Goal: Register for event/course

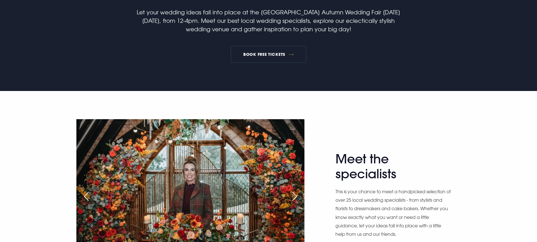
scroll to position [197, 0]
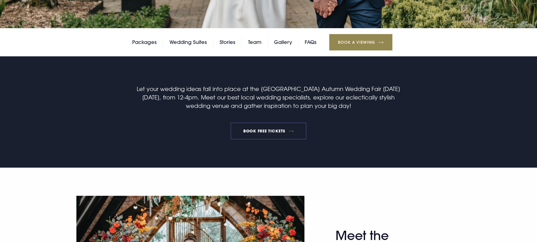
click at [294, 135] on link "BOOK FREE TICKETS" at bounding box center [269, 131] width 76 height 17
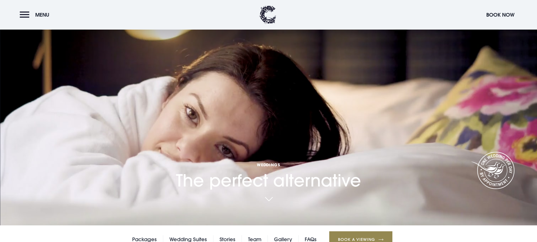
click at [277, 235] on link "Gallery" at bounding box center [283, 239] width 18 height 8
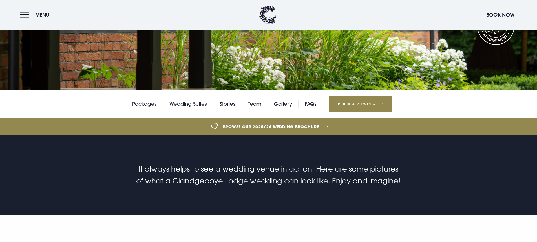
scroll to position [85, 0]
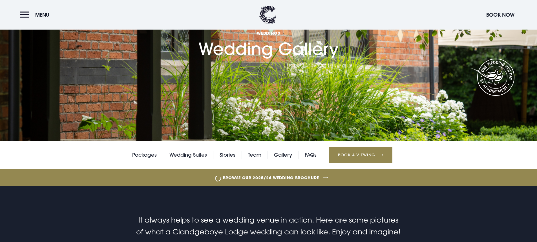
click at [281, 149] on div "Packages Wedding Suites Stories Team Gallery FAQs Book a Viewing" at bounding box center [268, 155] width 537 height 28
click at [284, 156] on link "Gallery" at bounding box center [283, 155] width 18 height 8
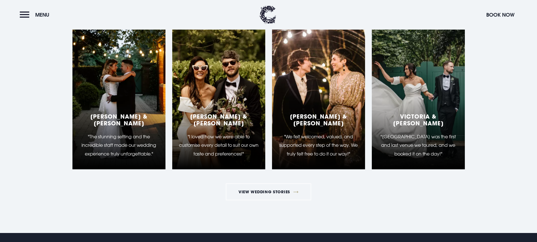
scroll to position [1607, 0]
